Goal: Understand process/instructions: Learn how to perform a task or action

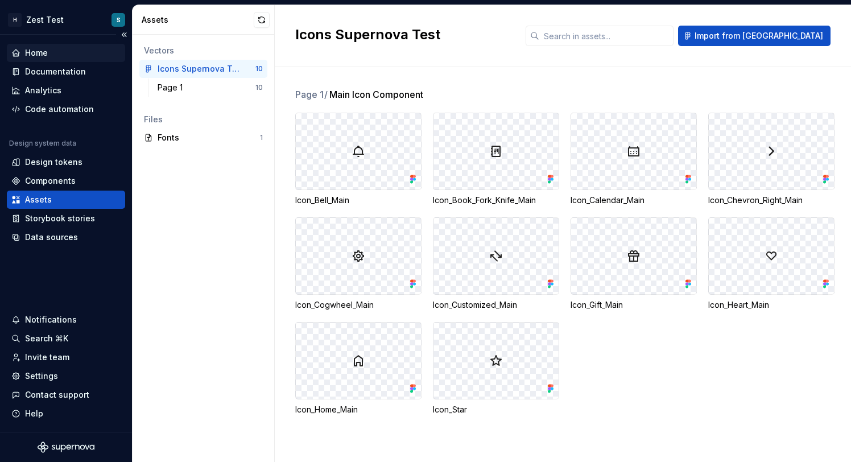
click at [45, 56] on div "Home" at bounding box center [36, 52] width 23 height 11
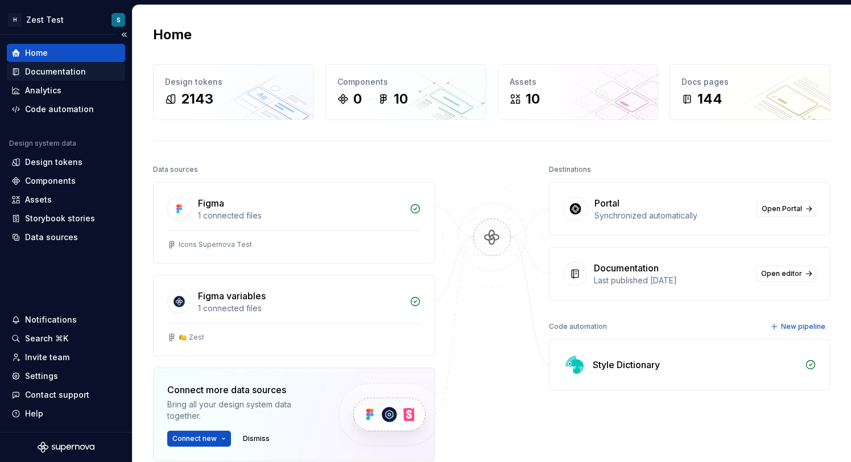
click at [77, 76] on div "Documentation" at bounding box center [55, 71] width 61 height 11
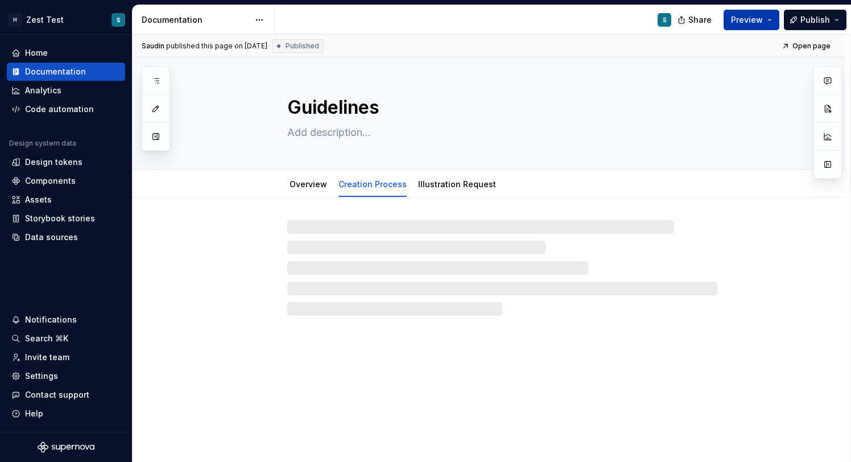
click at [752, 19] on span "Preview" at bounding box center [747, 19] width 32 height 11
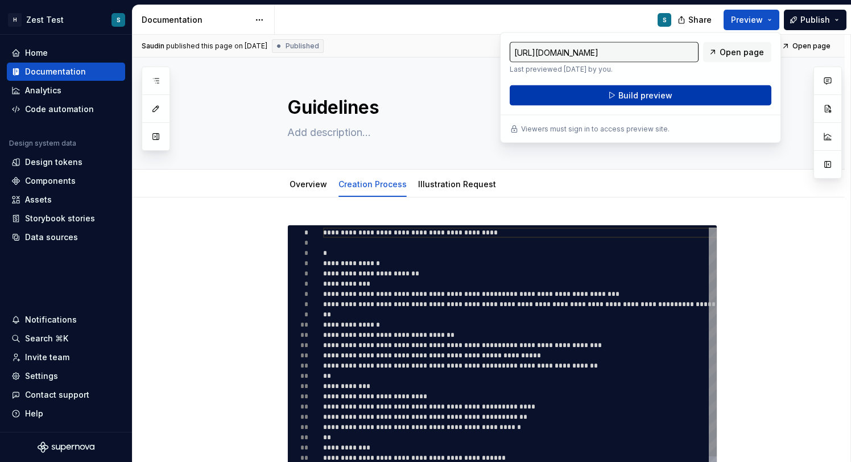
click at [644, 96] on span "Build preview" at bounding box center [645, 95] width 54 height 11
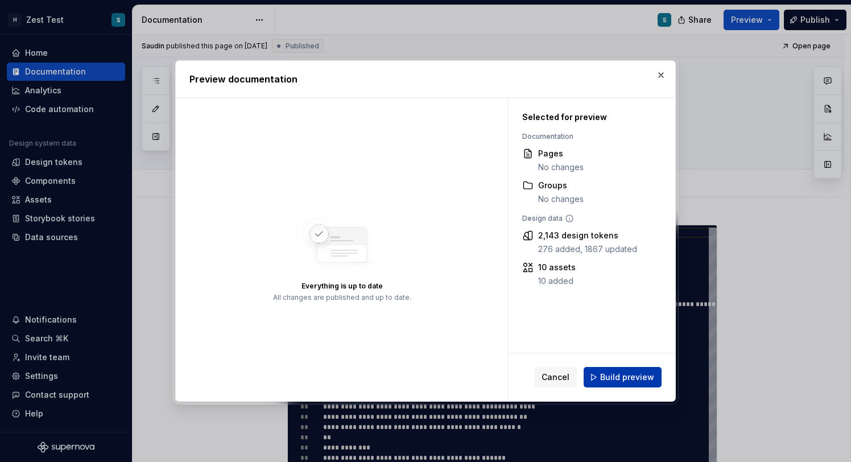
click at [639, 380] on span "Build preview" at bounding box center [627, 376] width 54 height 11
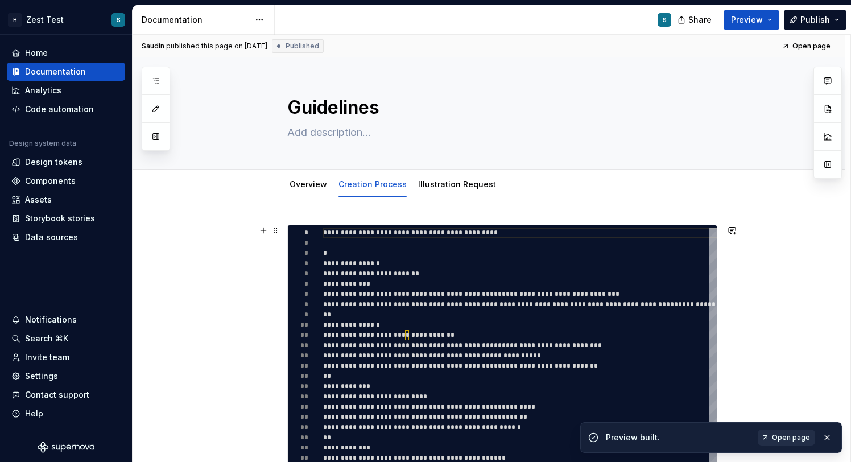
click at [799, 434] on span "Open page" at bounding box center [791, 437] width 38 height 9
type textarea "*"
